Goal: Navigation & Orientation: Find specific page/section

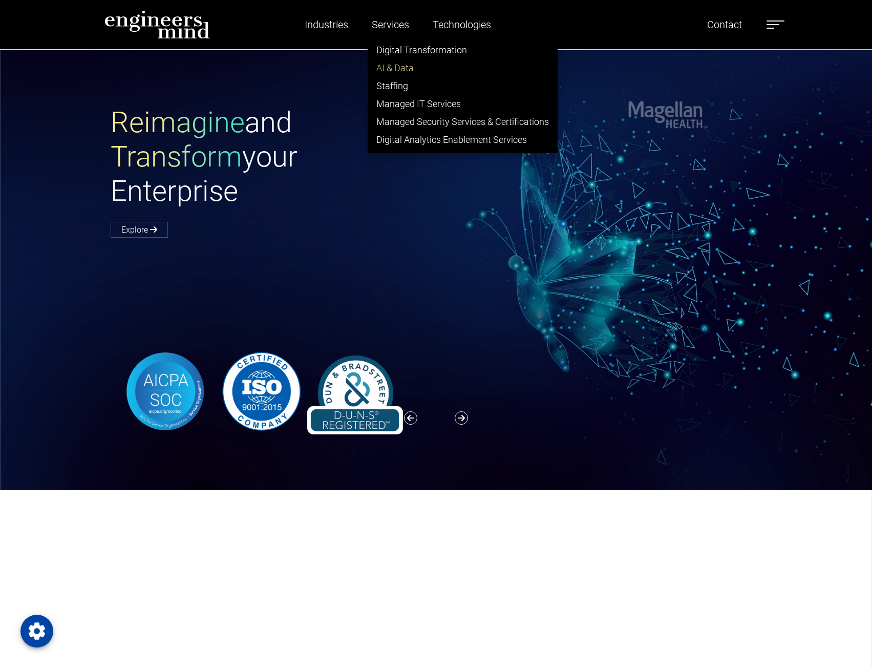
click at [402, 65] on link "AI & Data" at bounding box center [462, 68] width 189 height 18
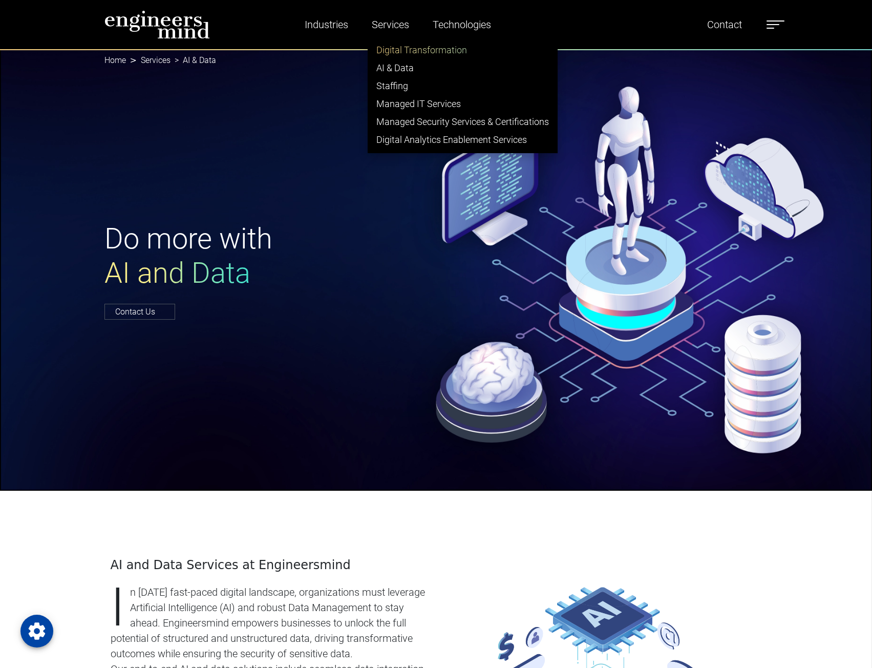
click at [401, 47] on link "Digital Transformation" at bounding box center [462, 50] width 189 height 18
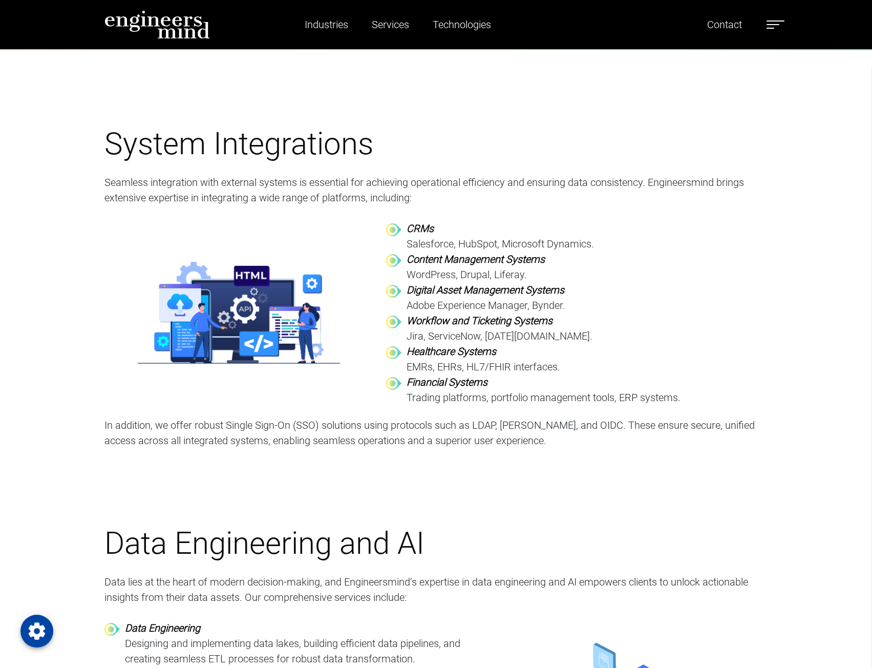
scroll to position [1486, 0]
